Goal: Task Accomplishment & Management: Manage account settings

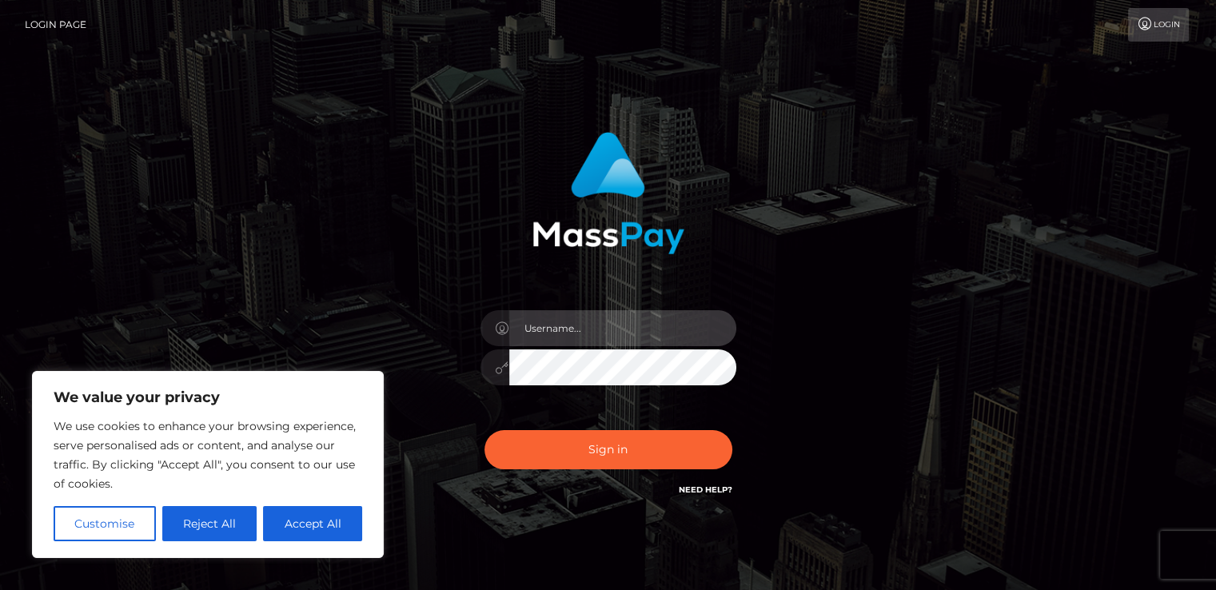
click at [576, 321] on input "text" at bounding box center [622, 328] width 227 height 36
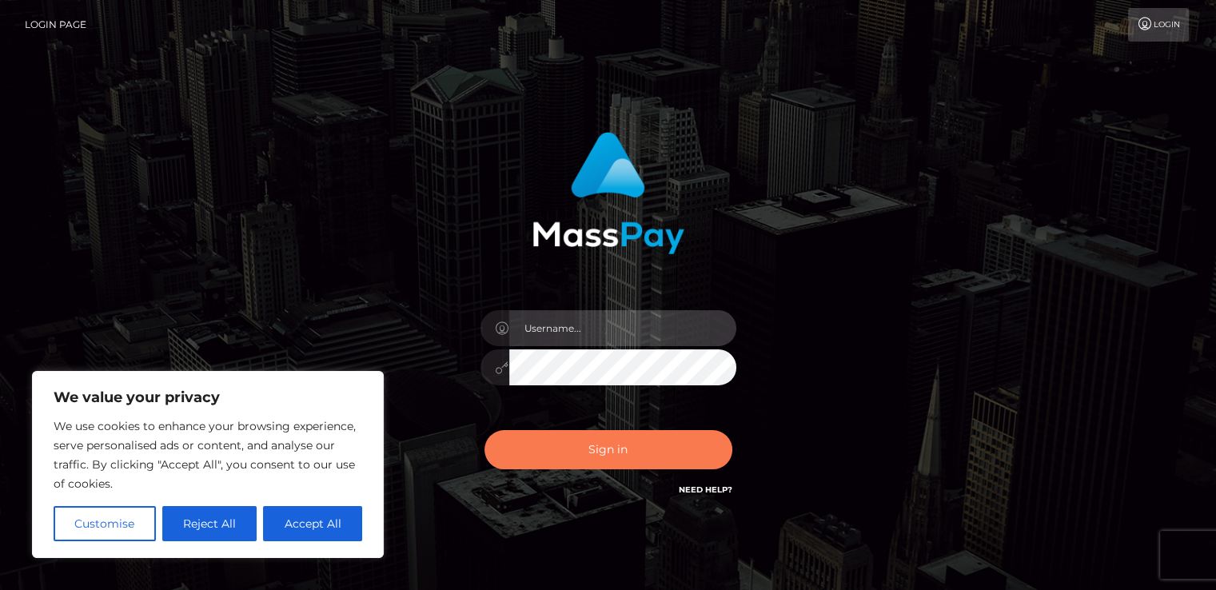
type input "[EMAIL_ADDRESS][DOMAIN_NAME]"
click at [600, 457] on button "Sign in" at bounding box center [608, 449] width 248 height 39
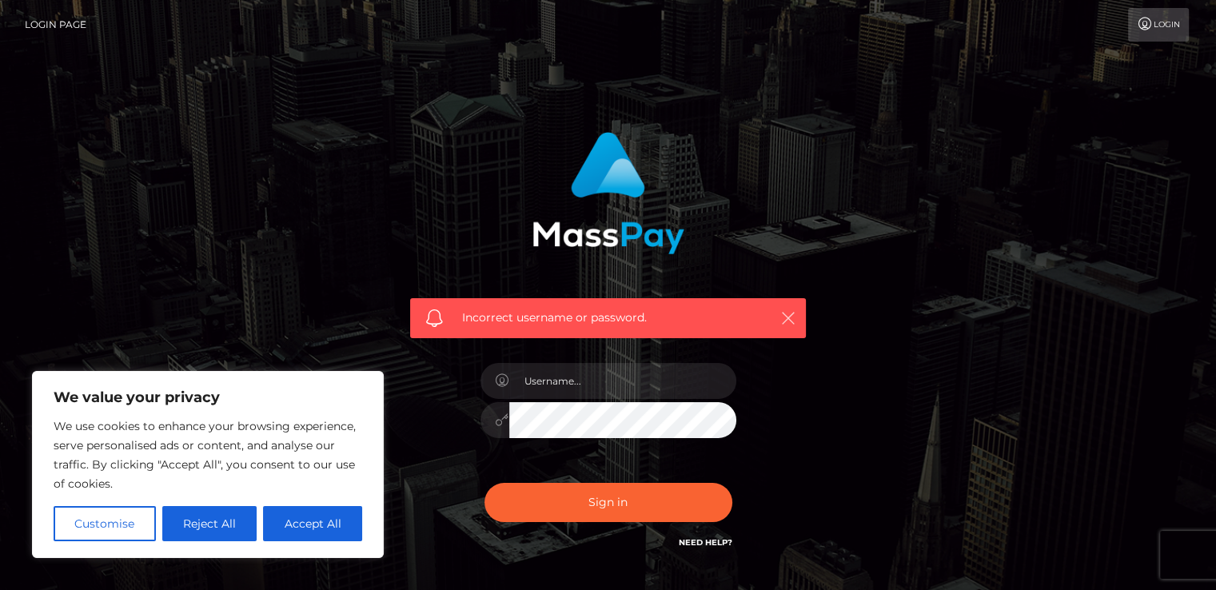
click at [787, 313] on icon "button" at bounding box center [788, 318] width 16 height 16
